Goal: Transaction & Acquisition: Purchase product/service

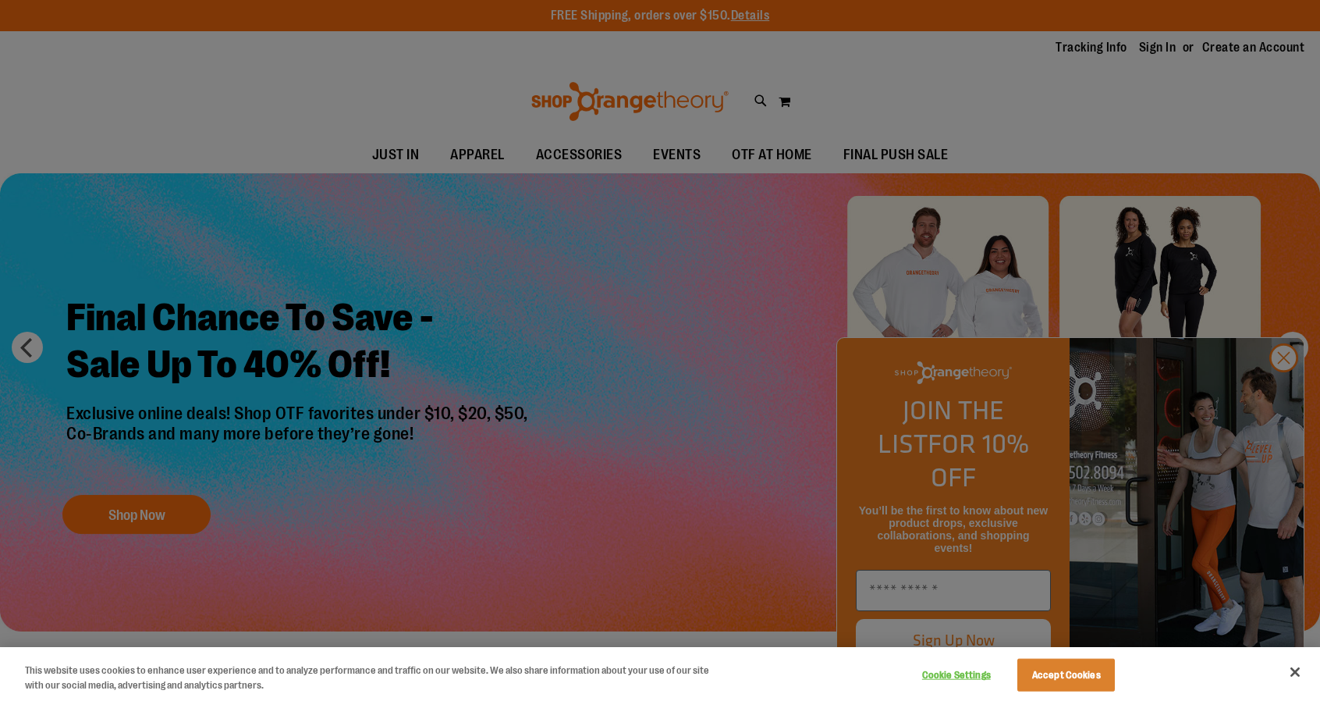
click at [1283, 378] on div at bounding box center [660, 350] width 1320 height 701
click at [1284, 389] on div at bounding box center [660, 350] width 1320 height 701
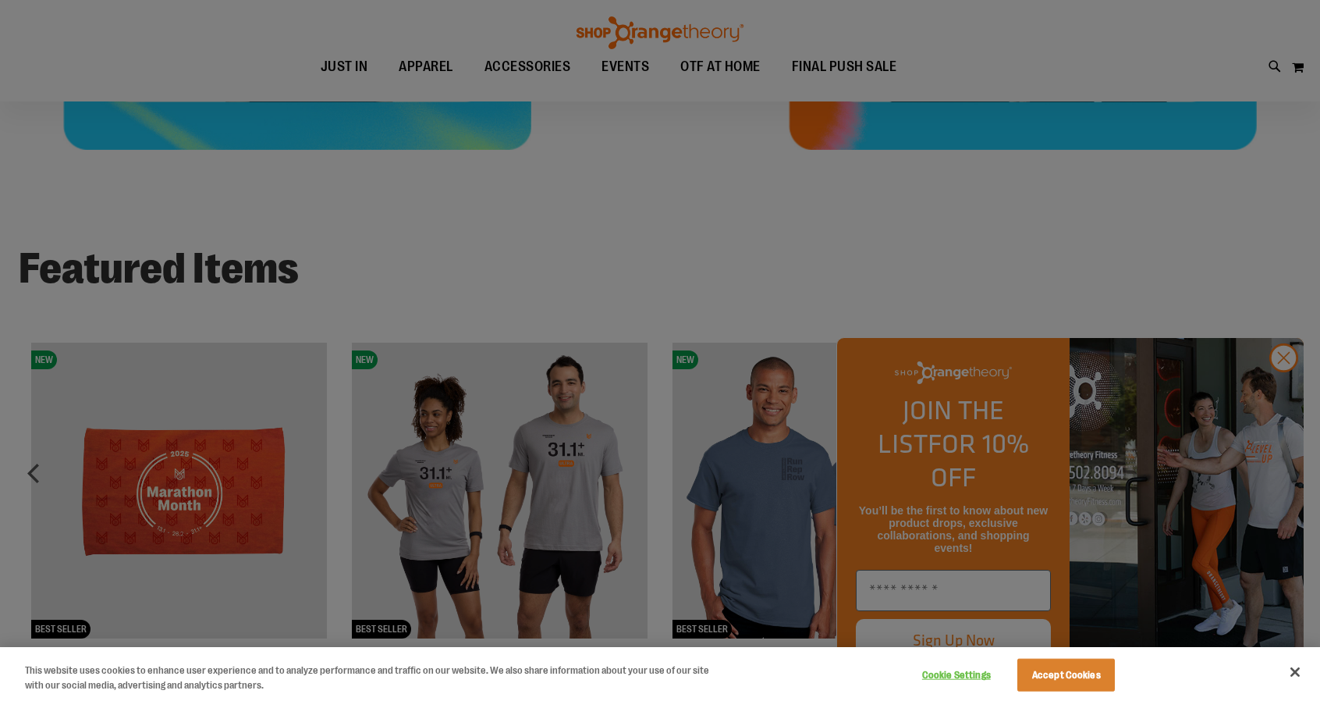
scroll to position [1326, 0]
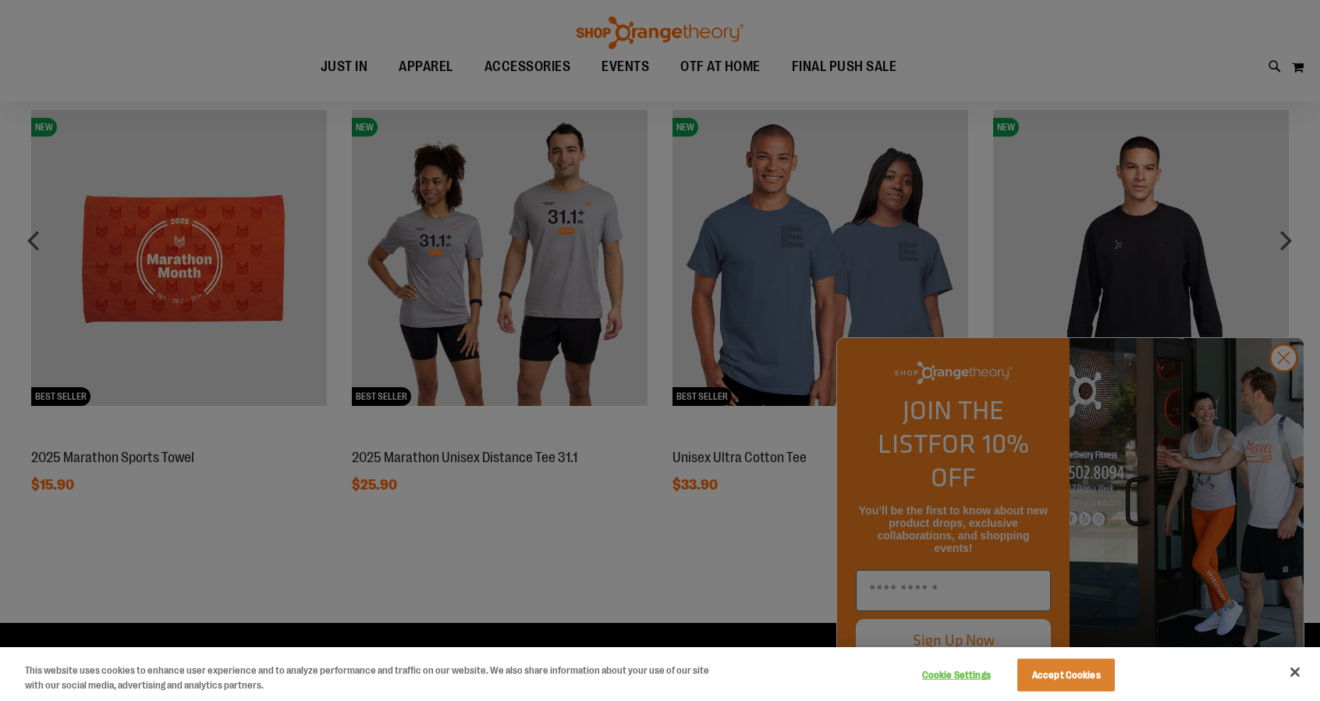
click at [1284, 388] on div at bounding box center [660, 350] width 1320 height 701
click at [1088, 680] on button "Accept Cookies" at bounding box center [1066, 675] width 98 height 33
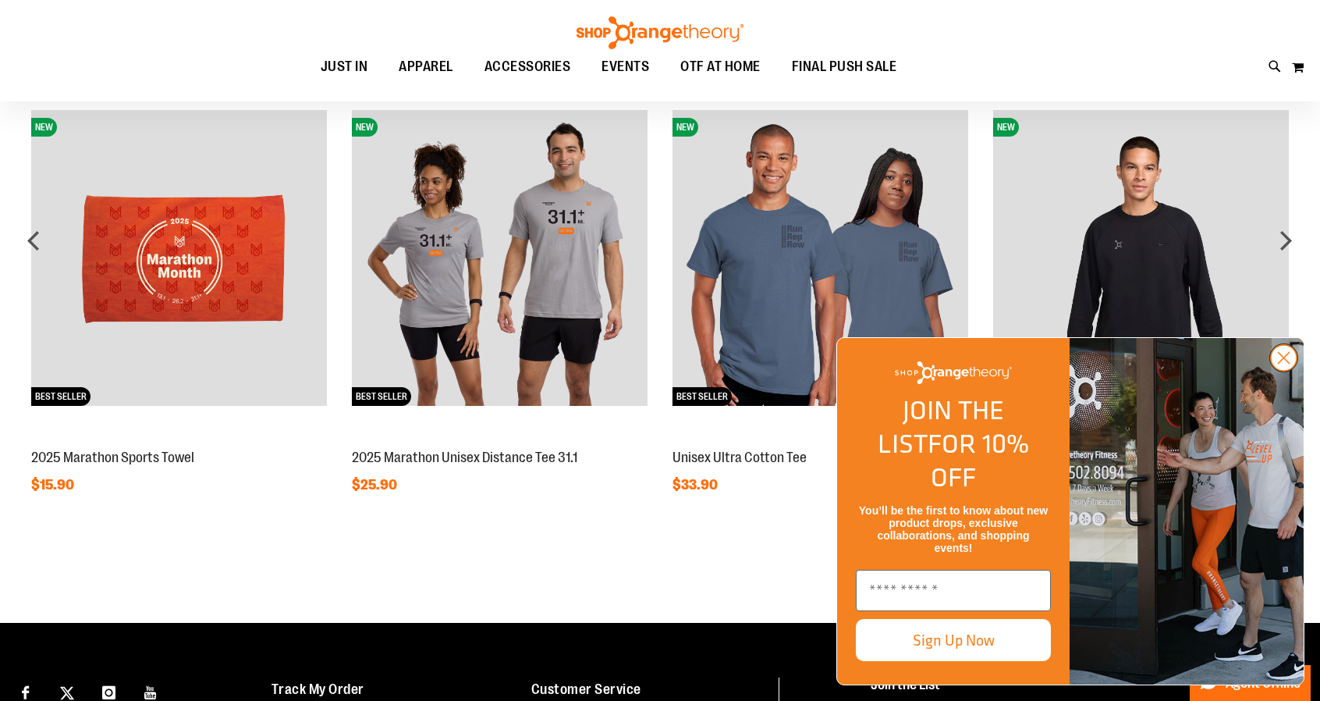
click at [1281, 371] on circle "Close dialog" at bounding box center [1284, 358] width 26 height 26
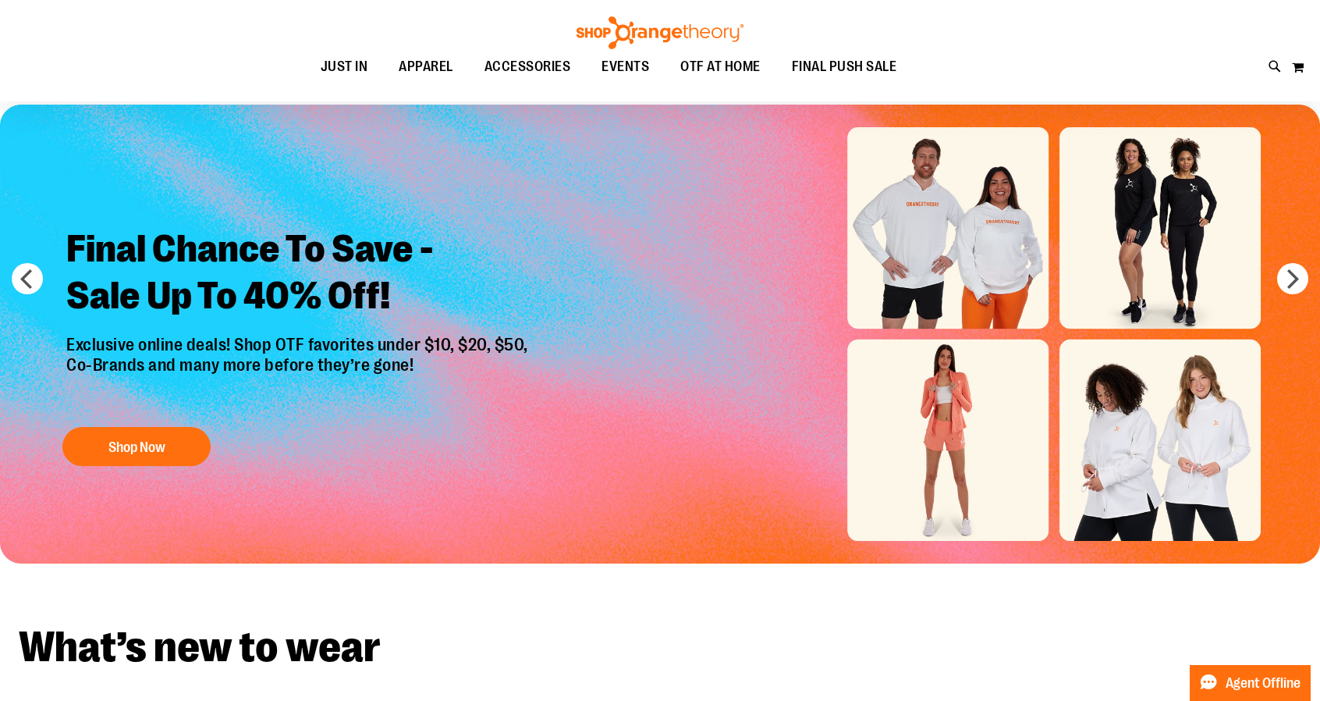
scroll to position [0, 0]
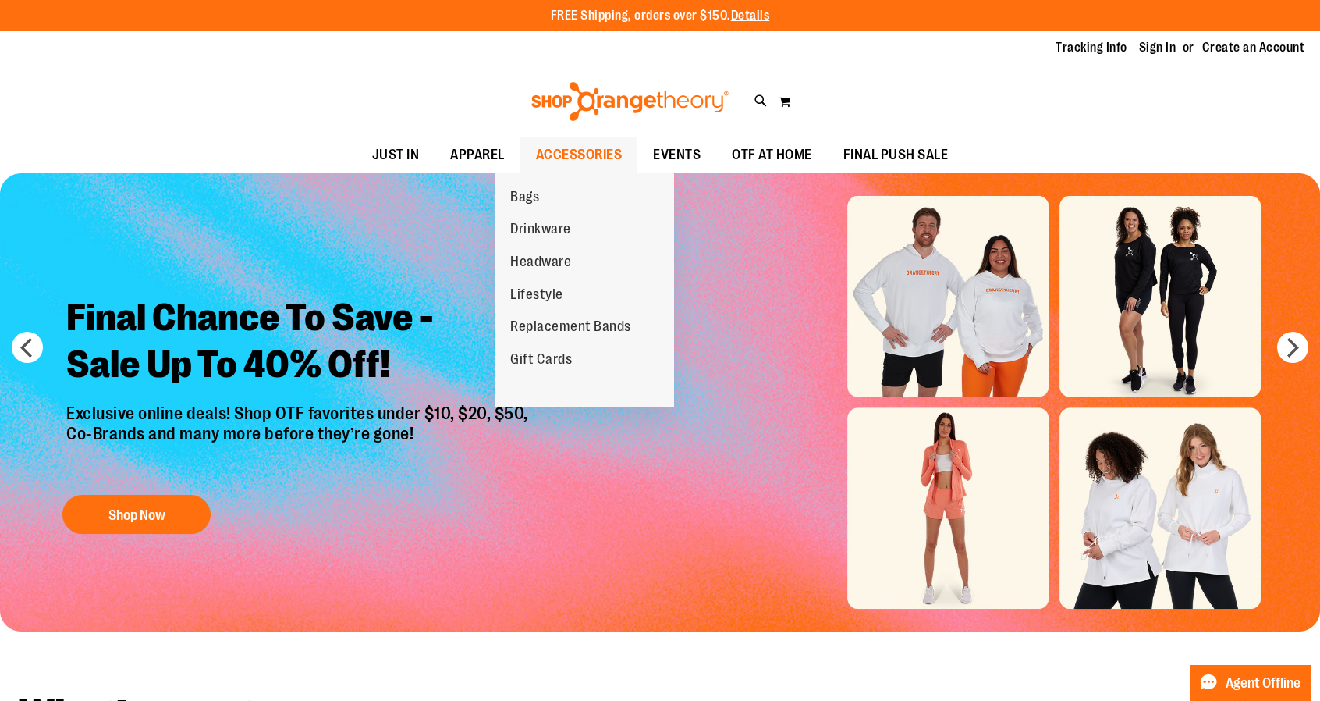
click at [559, 147] on span "ACCESSORIES" at bounding box center [579, 154] width 87 height 35
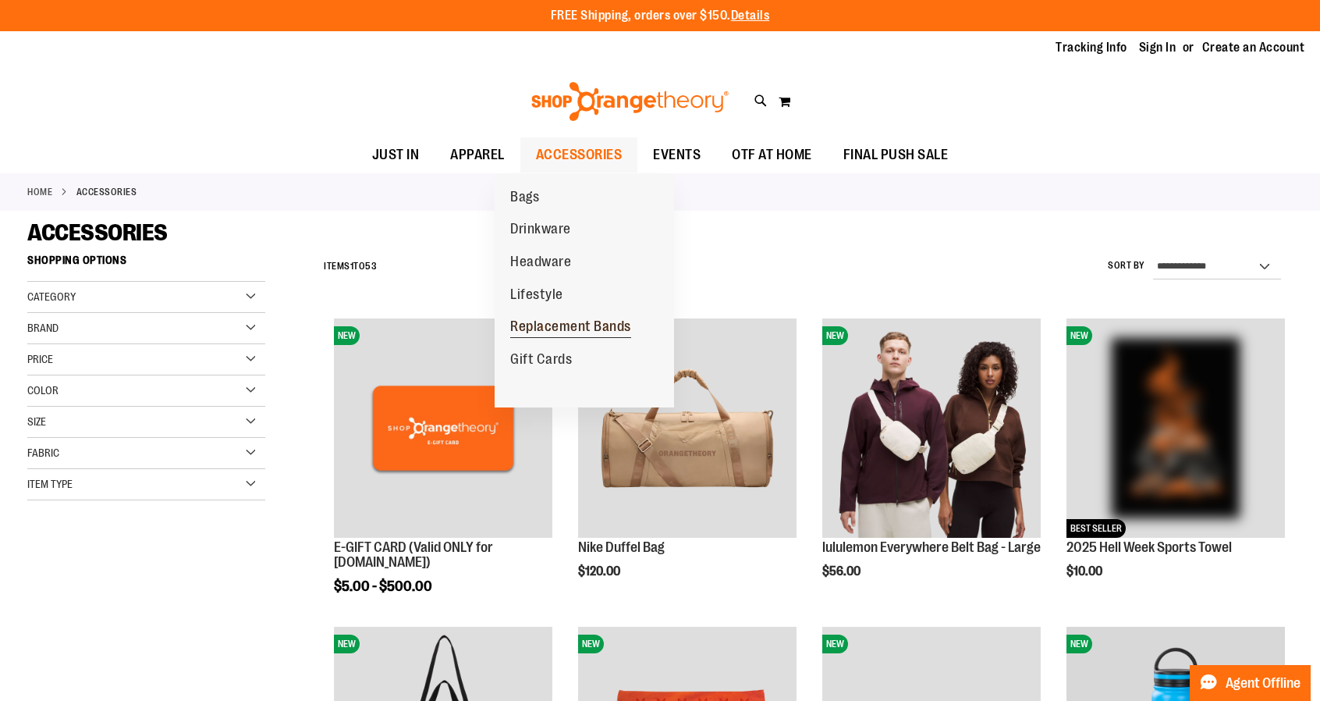
click at [543, 326] on span "Replacement Bands" at bounding box center [570, 328] width 121 height 20
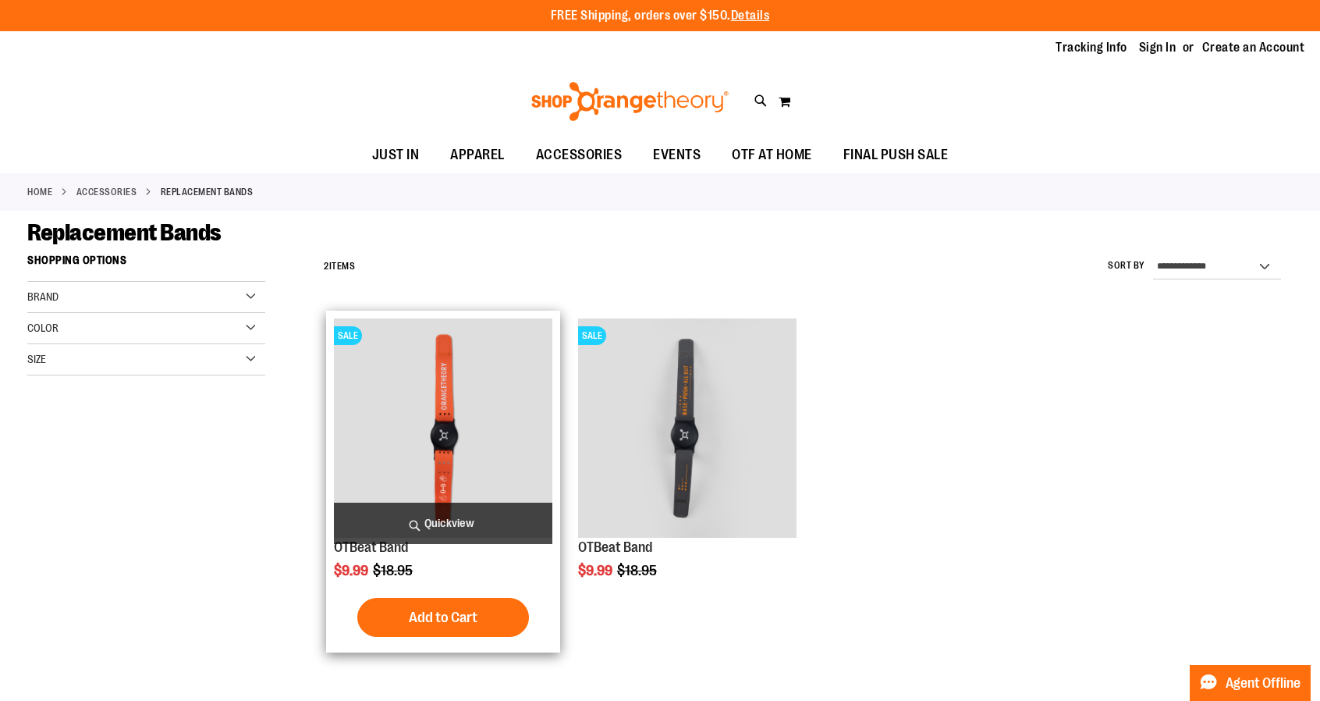
click at [546, 431] on img "product" at bounding box center [443, 427] width 218 height 218
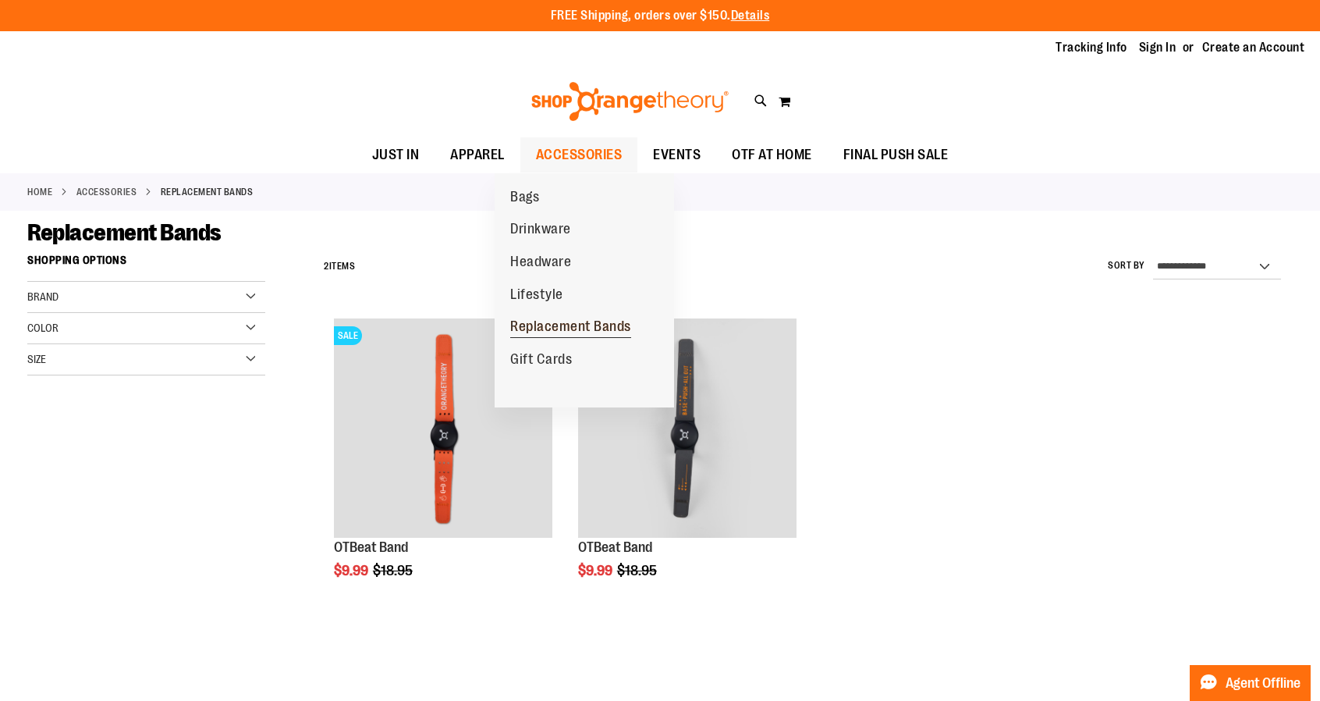
click at [556, 327] on span "Replacement Bands" at bounding box center [570, 328] width 121 height 20
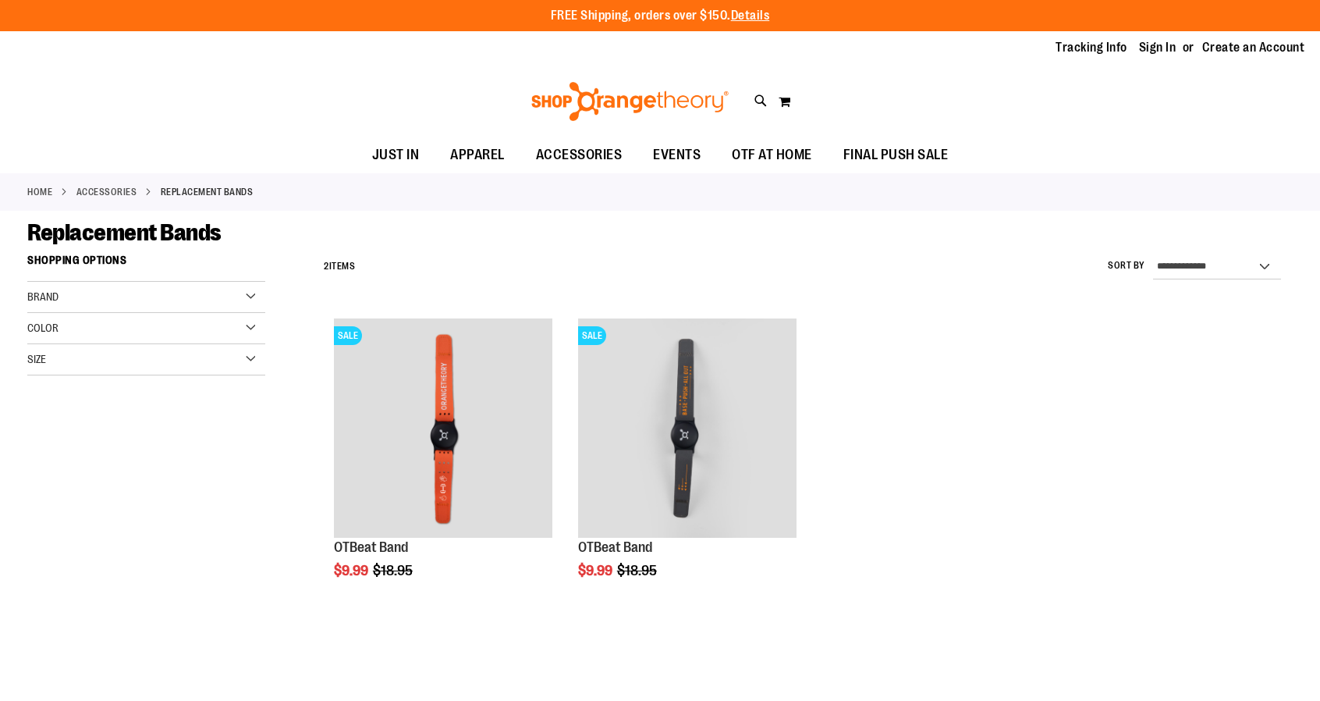
click at [502, 446] on img "product" at bounding box center [443, 427] width 218 height 218
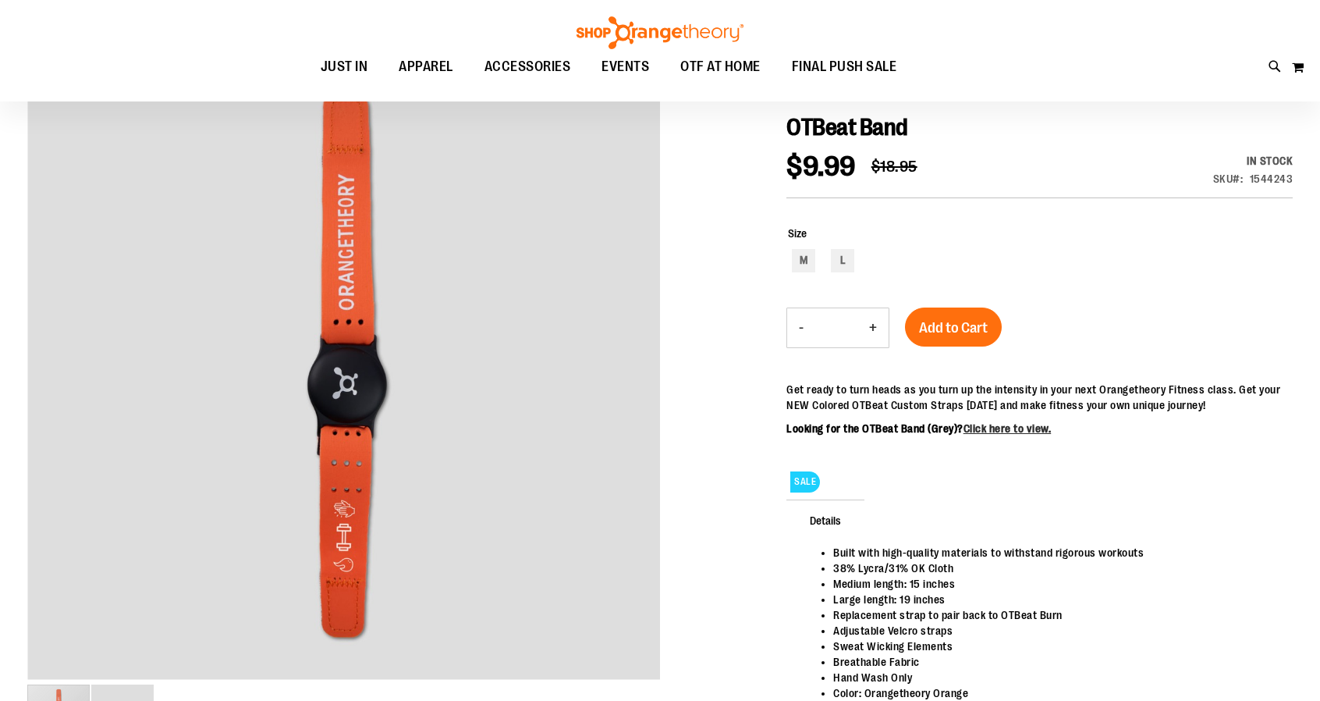
scroll to position [234, 0]
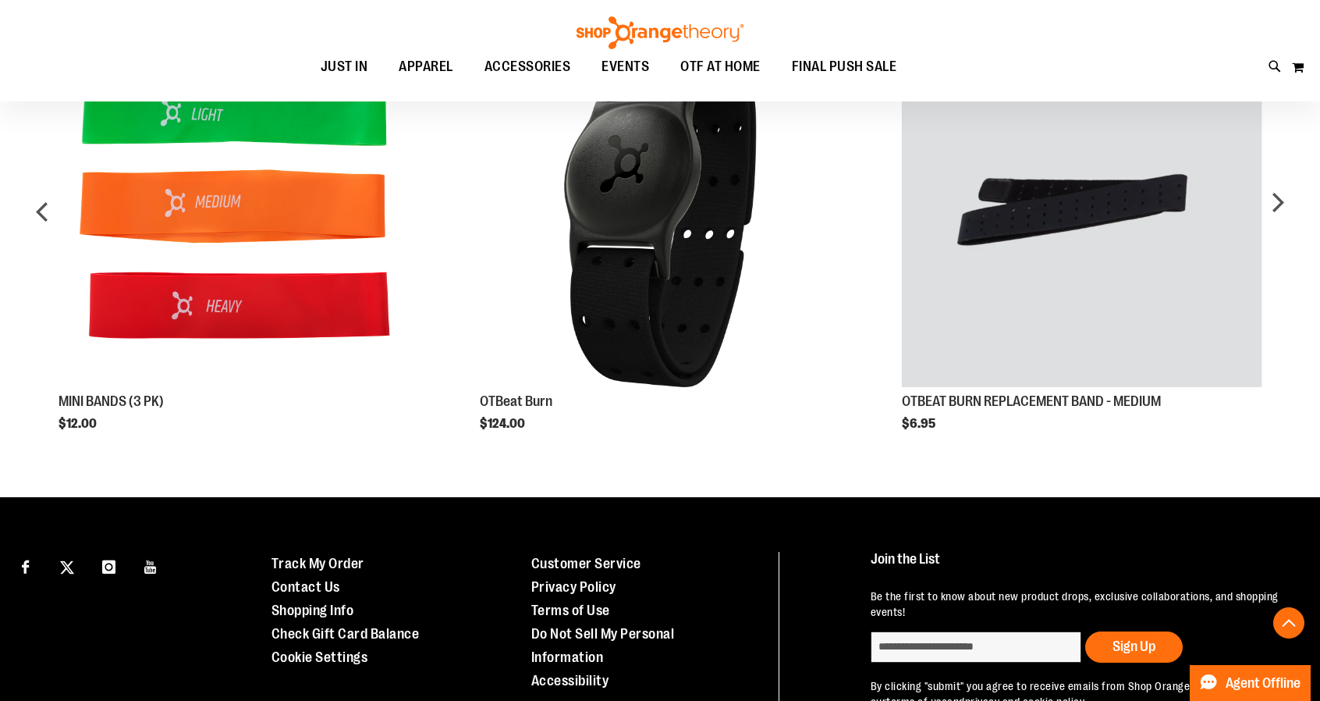
scroll to position [801, 0]
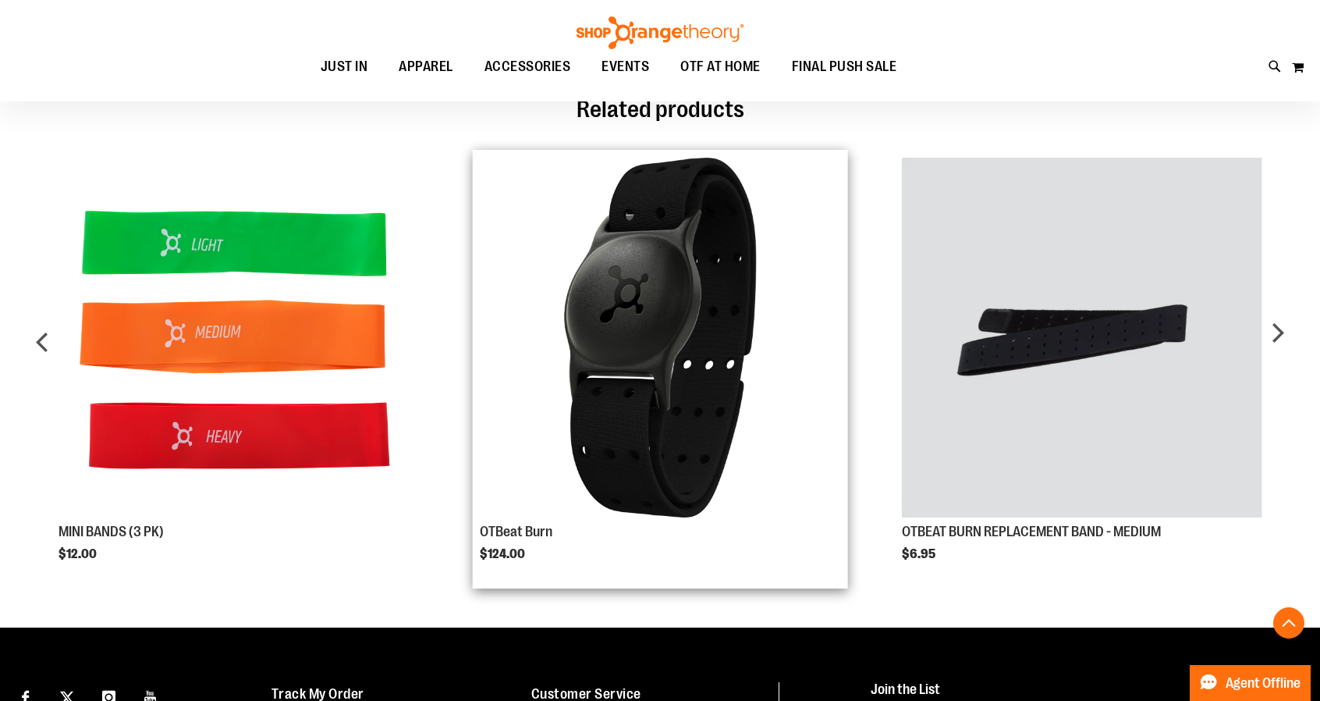
click at [638, 348] on img "Product Page Link" at bounding box center [660, 338] width 360 height 360
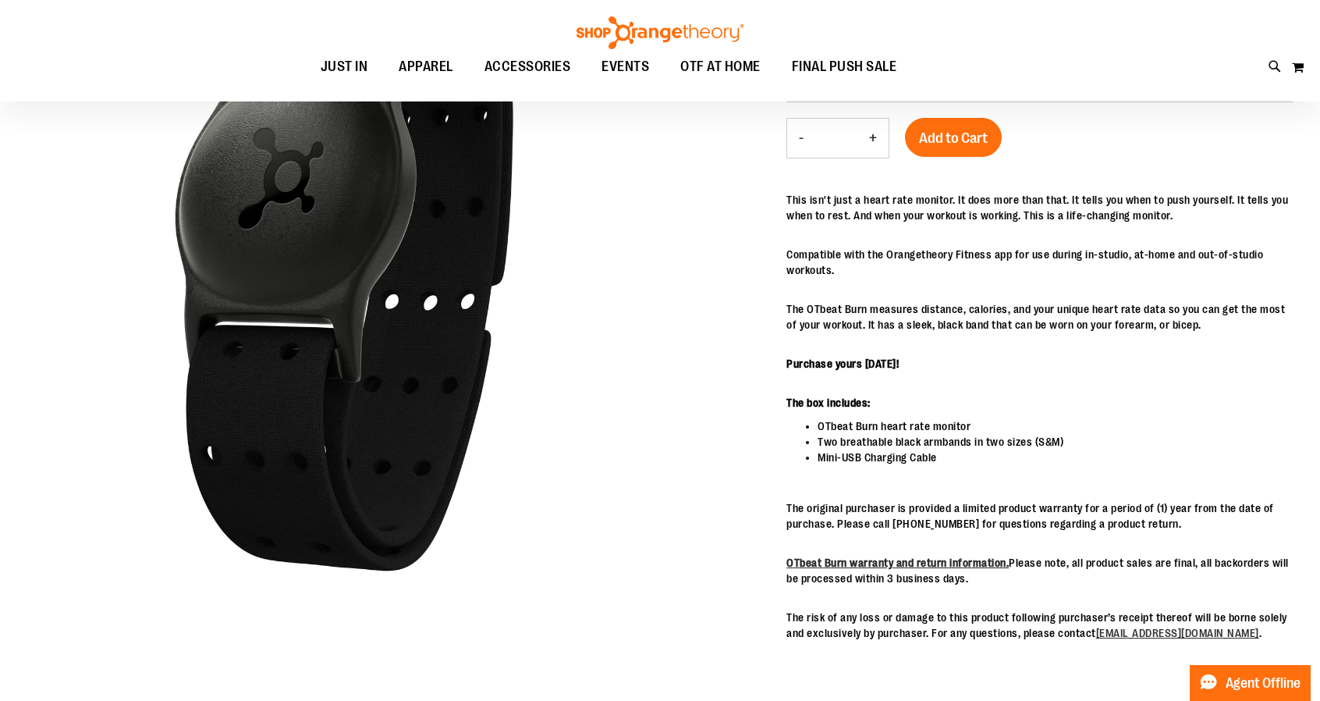
scroll to position [312, 0]
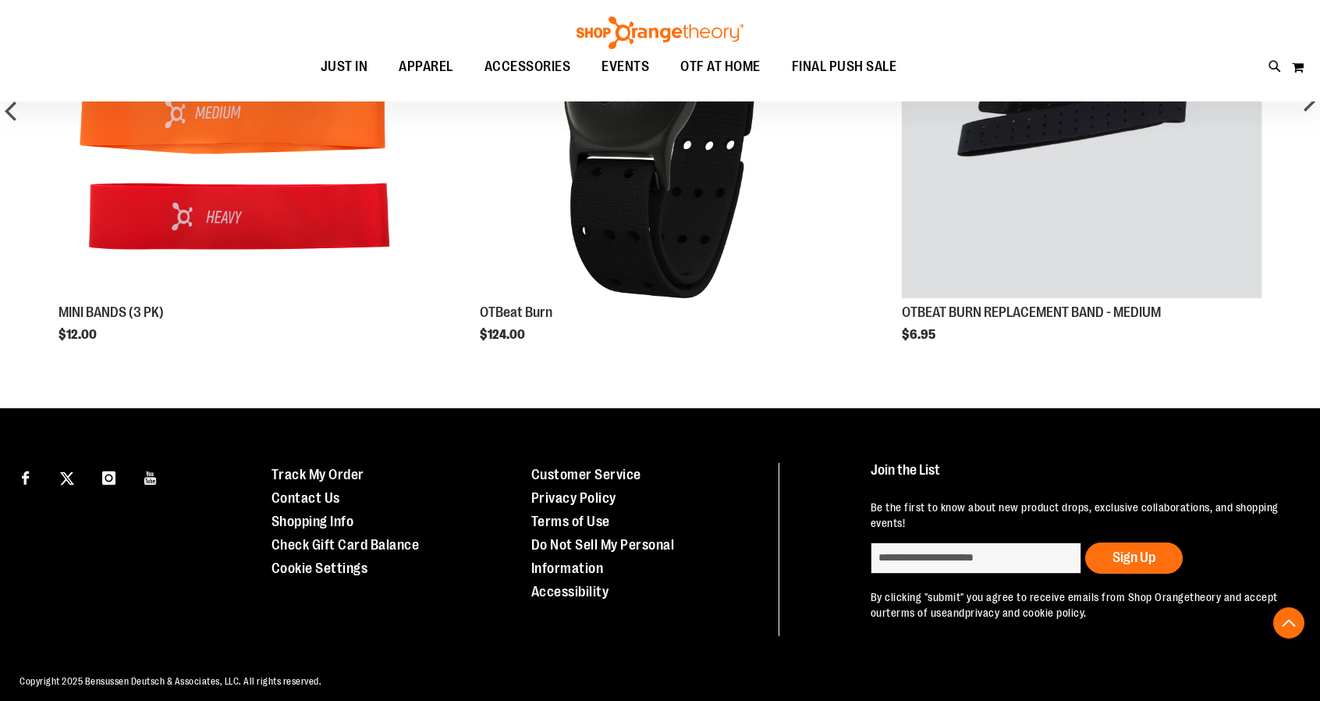
scroll to position [1035, 0]
